Goal: Task Accomplishment & Management: Manage account settings

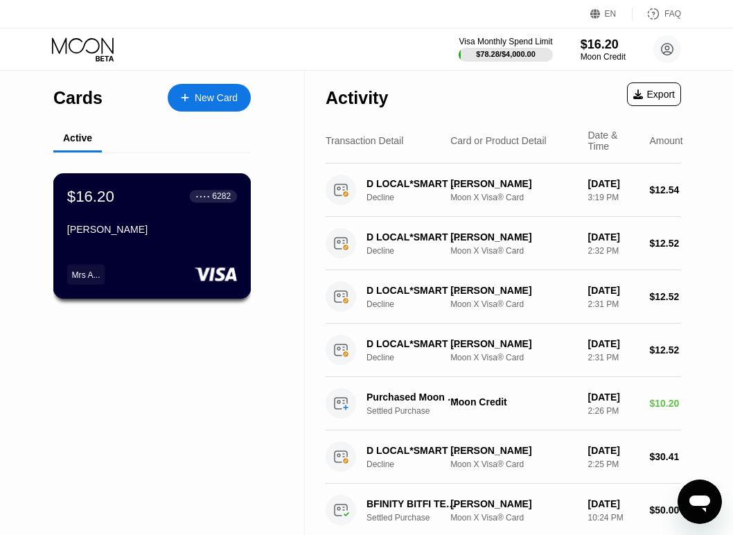
click at [150, 253] on div "$16.20 ● ● ● ● 6282 [PERSON_NAME] Mrs A..." at bounding box center [152, 235] width 198 height 125
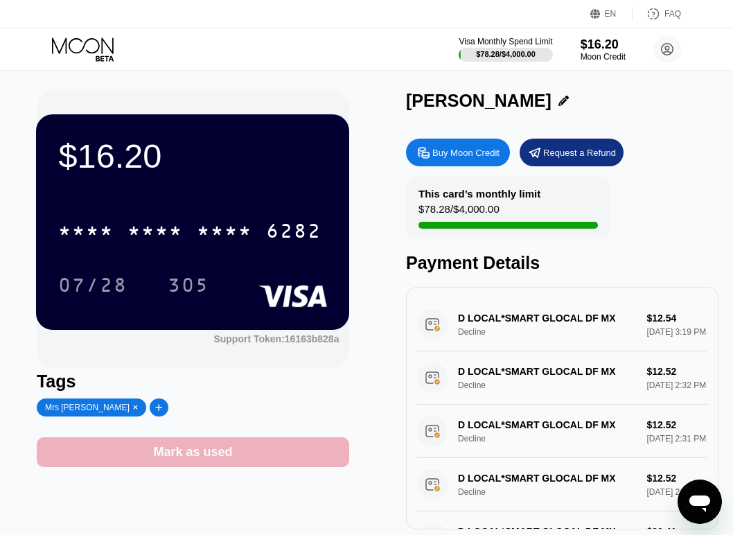
click at [252, 456] on div "Mark as used" at bounding box center [193, 452] width 312 height 30
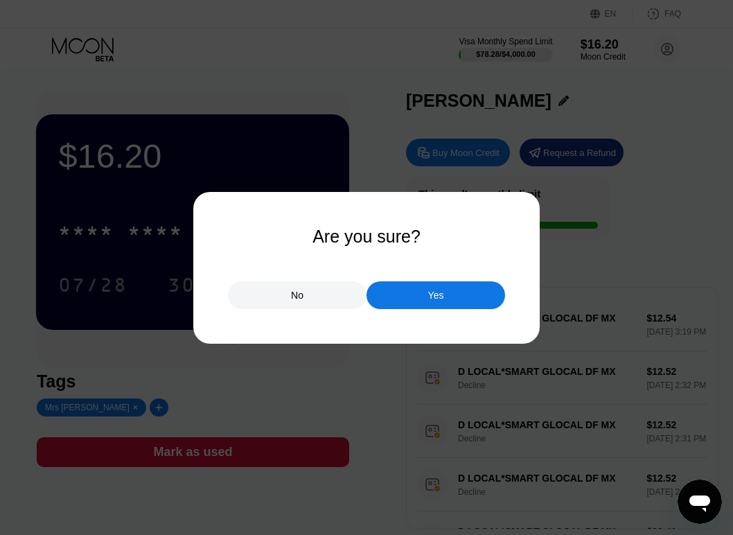
click at [452, 302] on div "Yes" at bounding box center [435, 295] width 139 height 28
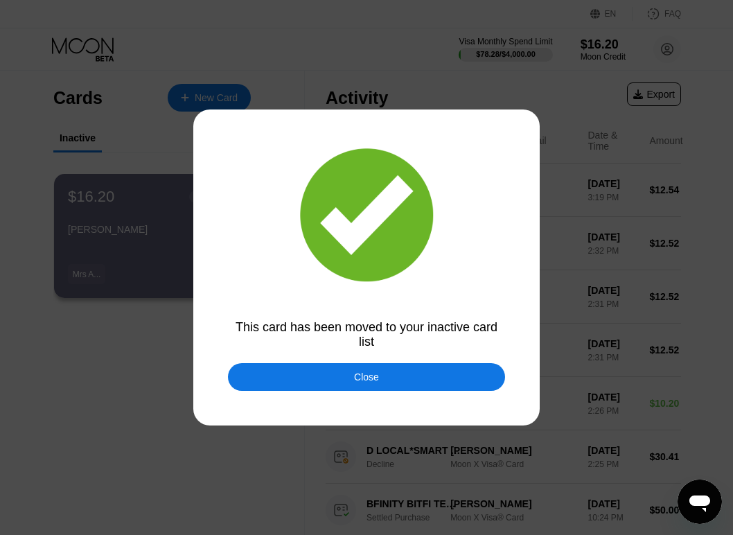
click at [348, 373] on div "Close" at bounding box center [366, 377] width 277 height 28
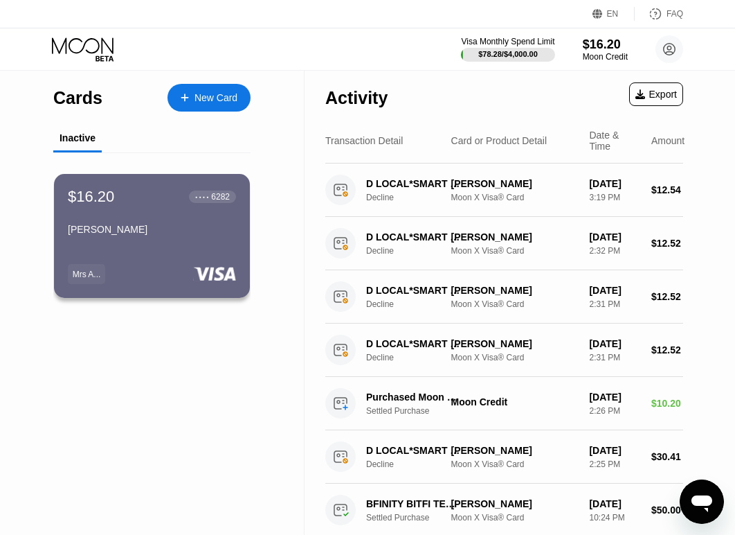
click at [145, 240] on div "[PERSON_NAME]" at bounding box center [152, 232] width 168 height 17
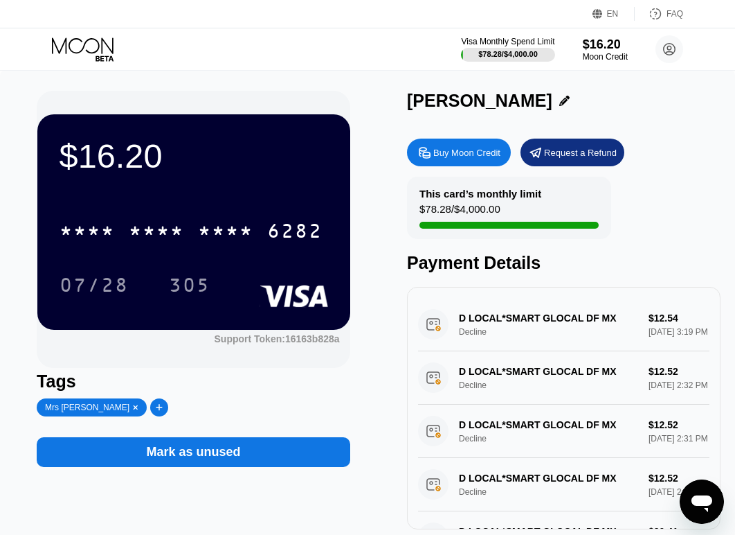
click at [169, 449] on div "Mark as unused" at bounding box center [194, 452] width 94 height 16
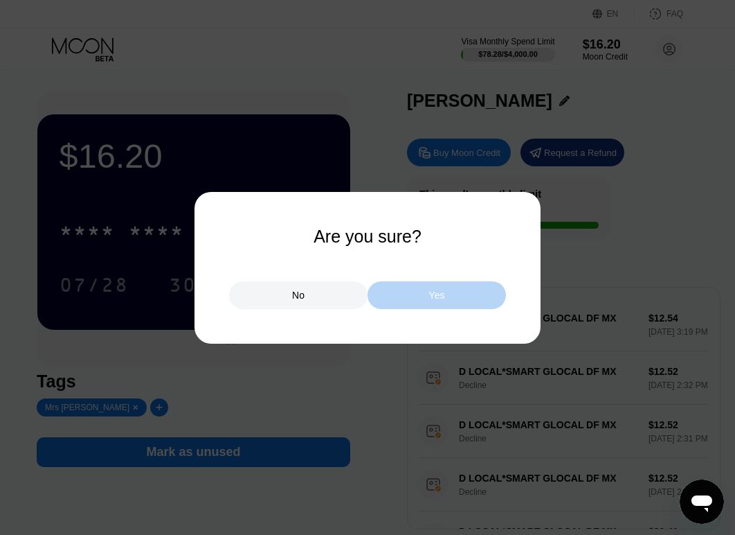
click at [411, 289] on div "Yes" at bounding box center [437, 295] width 139 height 28
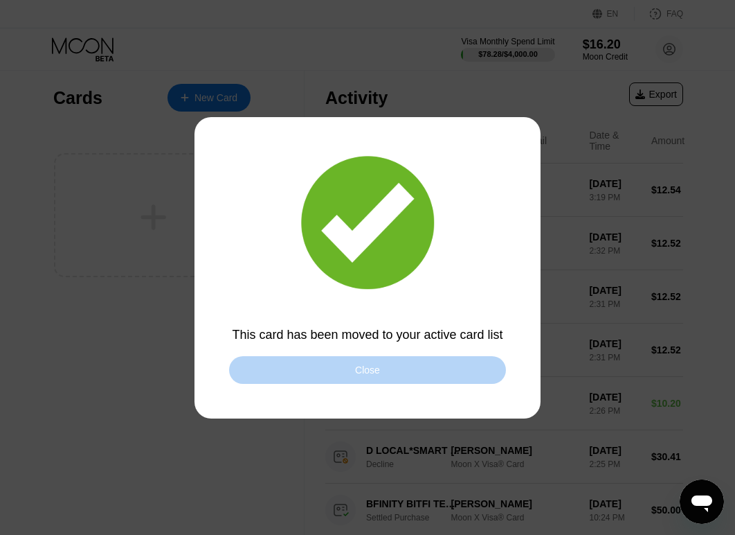
click at [400, 372] on div "Close" at bounding box center [367, 370] width 277 height 28
